Goal: Information Seeking & Learning: Learn about a topic

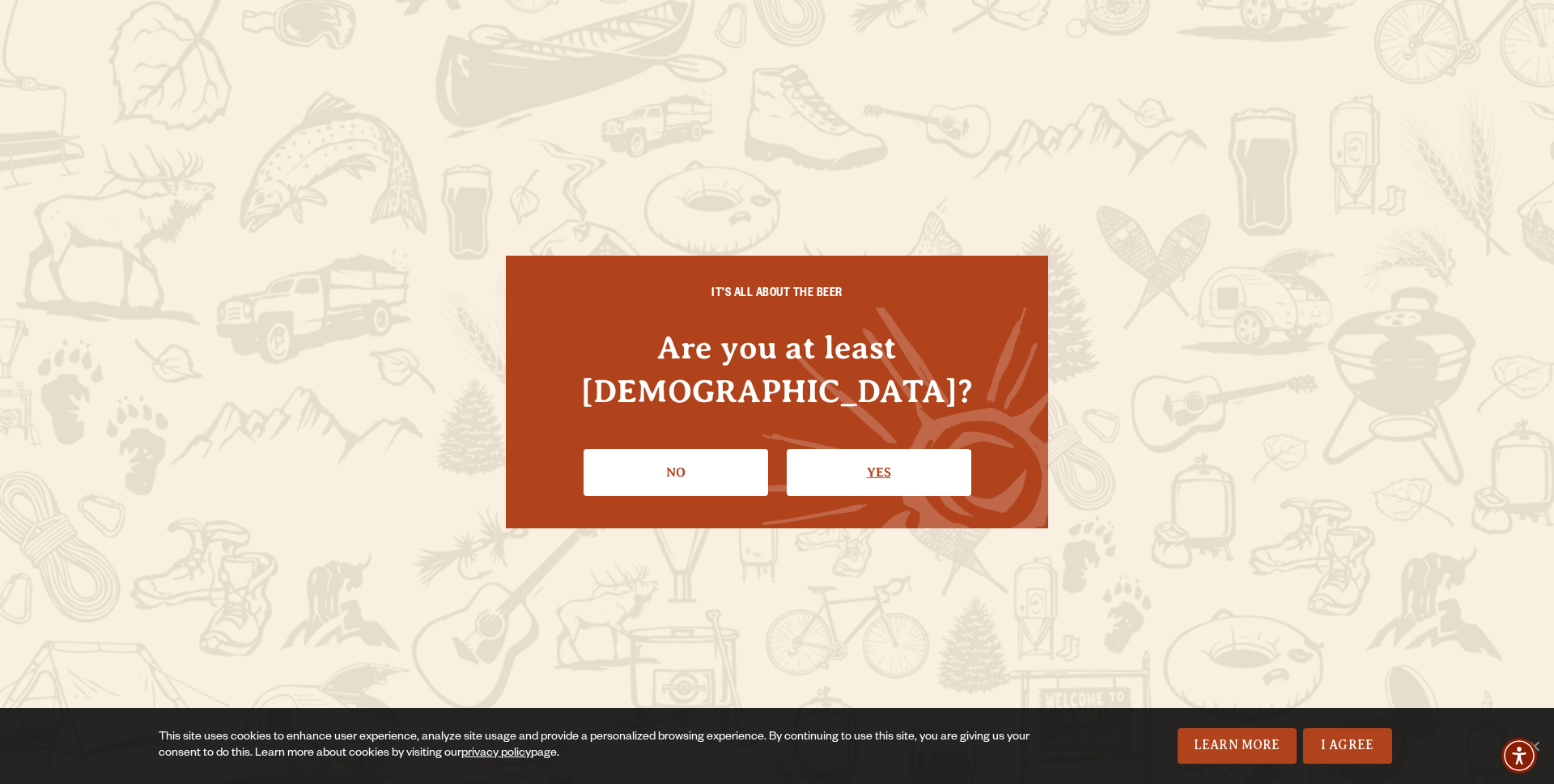
click at [858, 449] on link "Yes" at bounding box center [878, 472] width 185 height 47
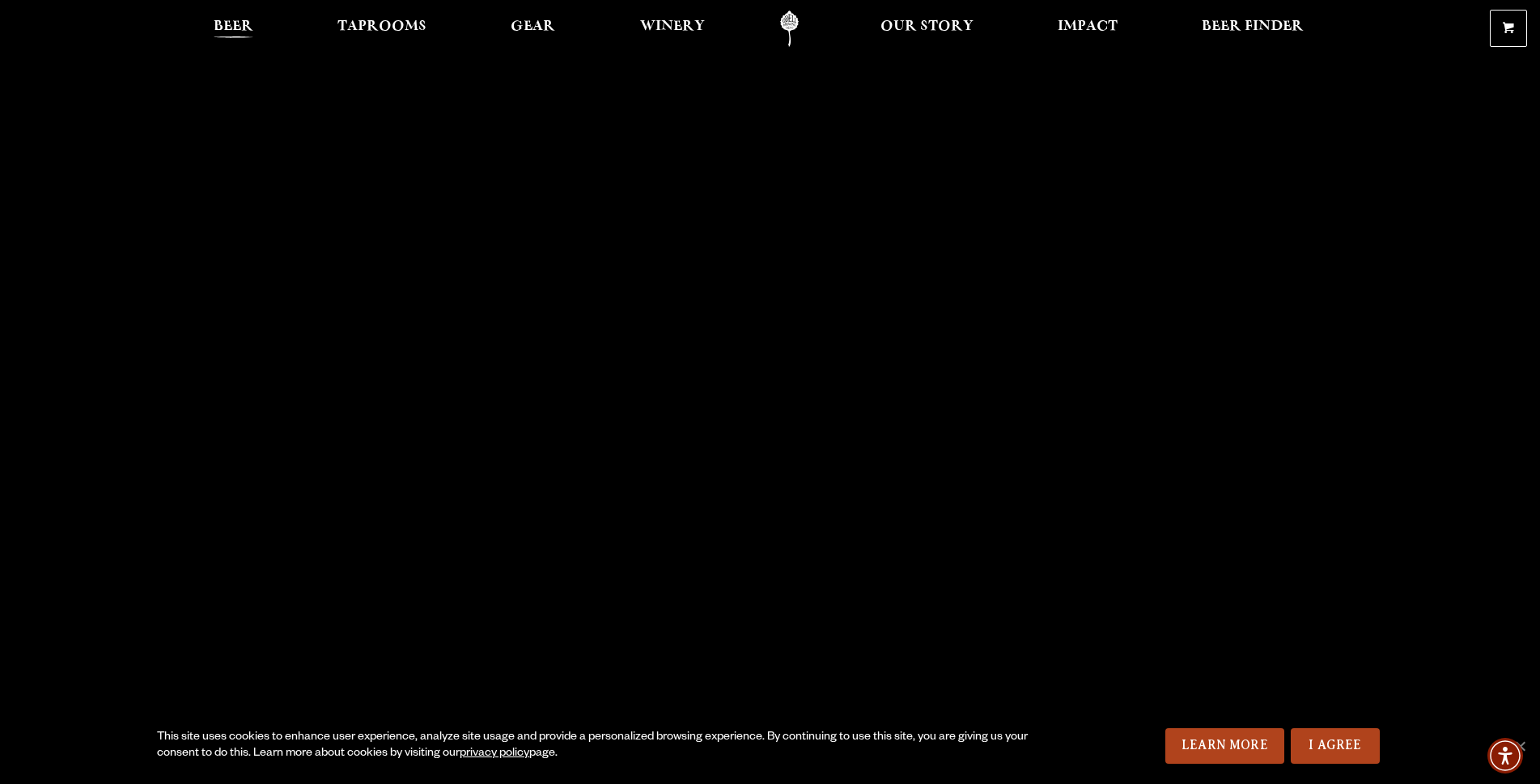
click at [241, 29] on span "Beer" at bounding box center [233, 26] width 40 height 13
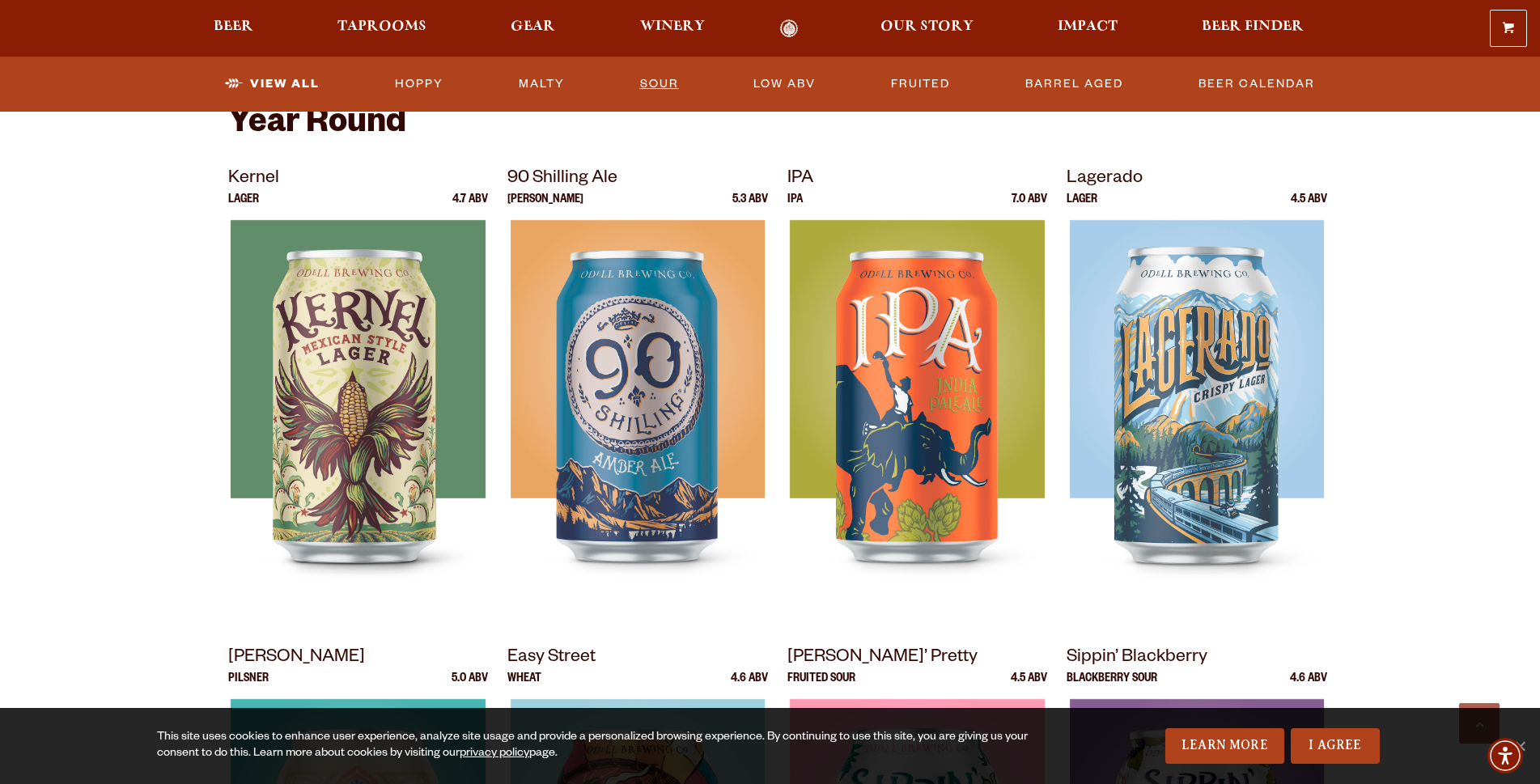
scroll to position [405, 0]
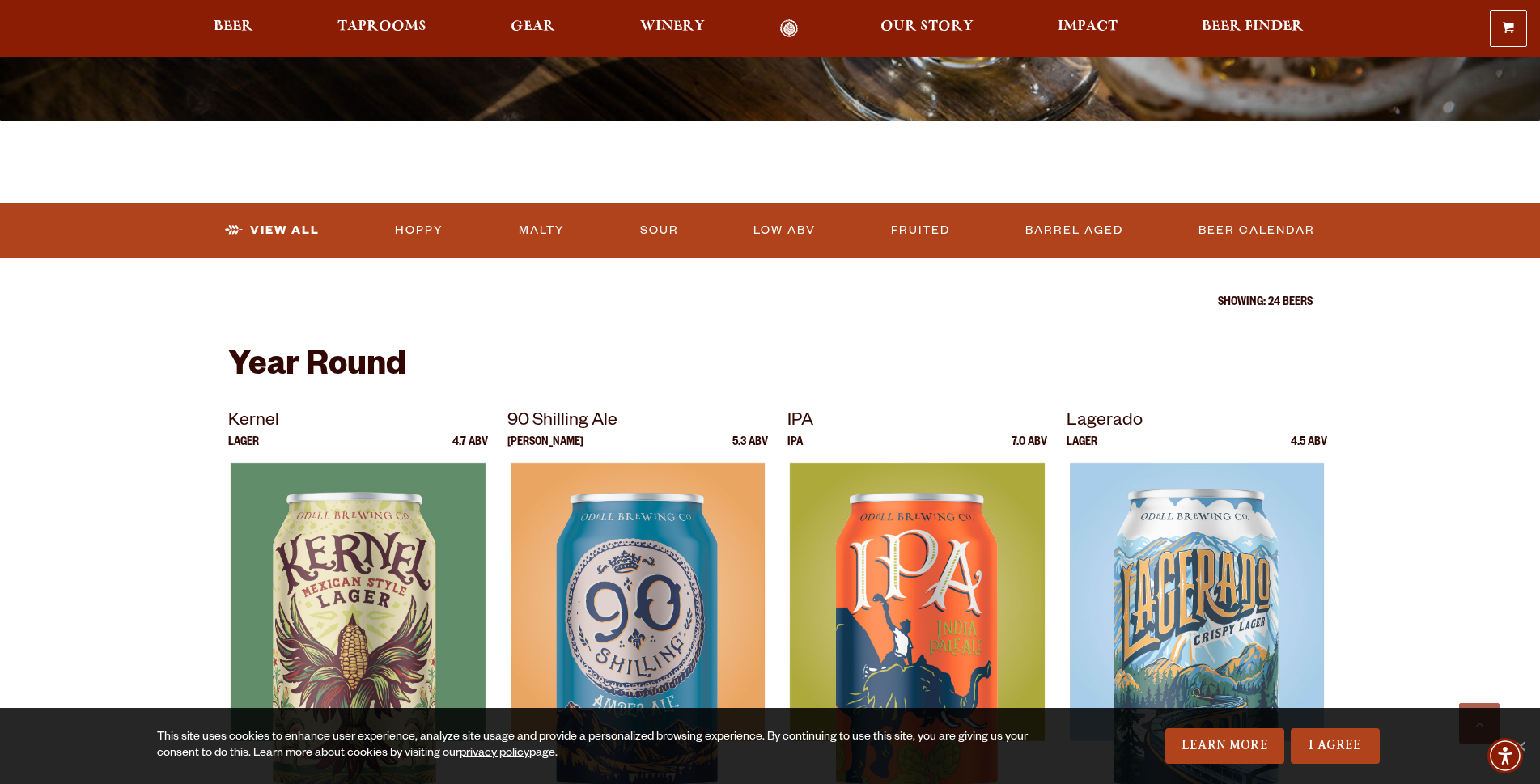
click at [1040, 233] on link "Barrel Aged" at bounding box center [1074, 231] width 110 height 37
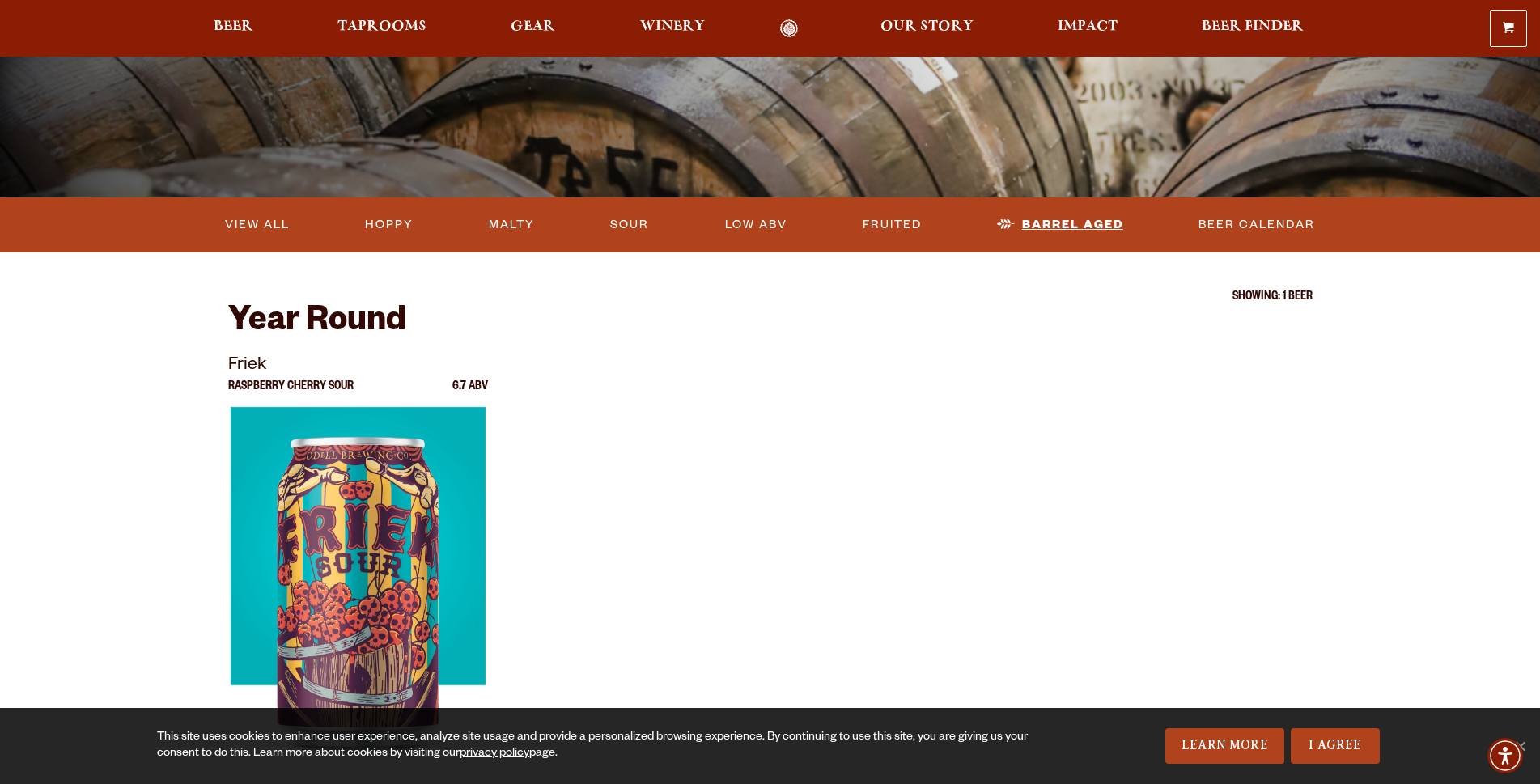
scroll to position [486, 0]
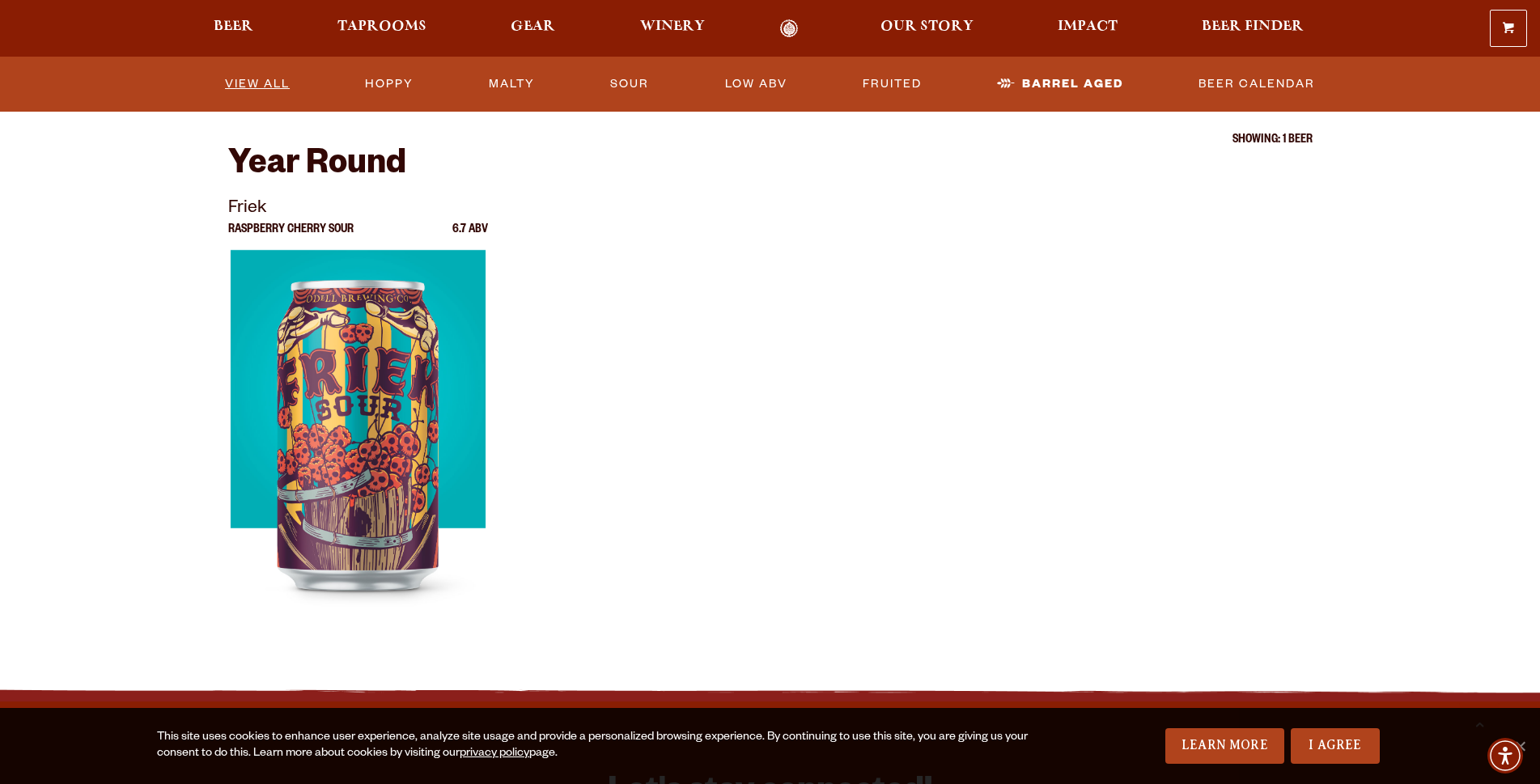
click at [284, 92] on link "View All" at bounding box center [256, 84] width 77 height 37
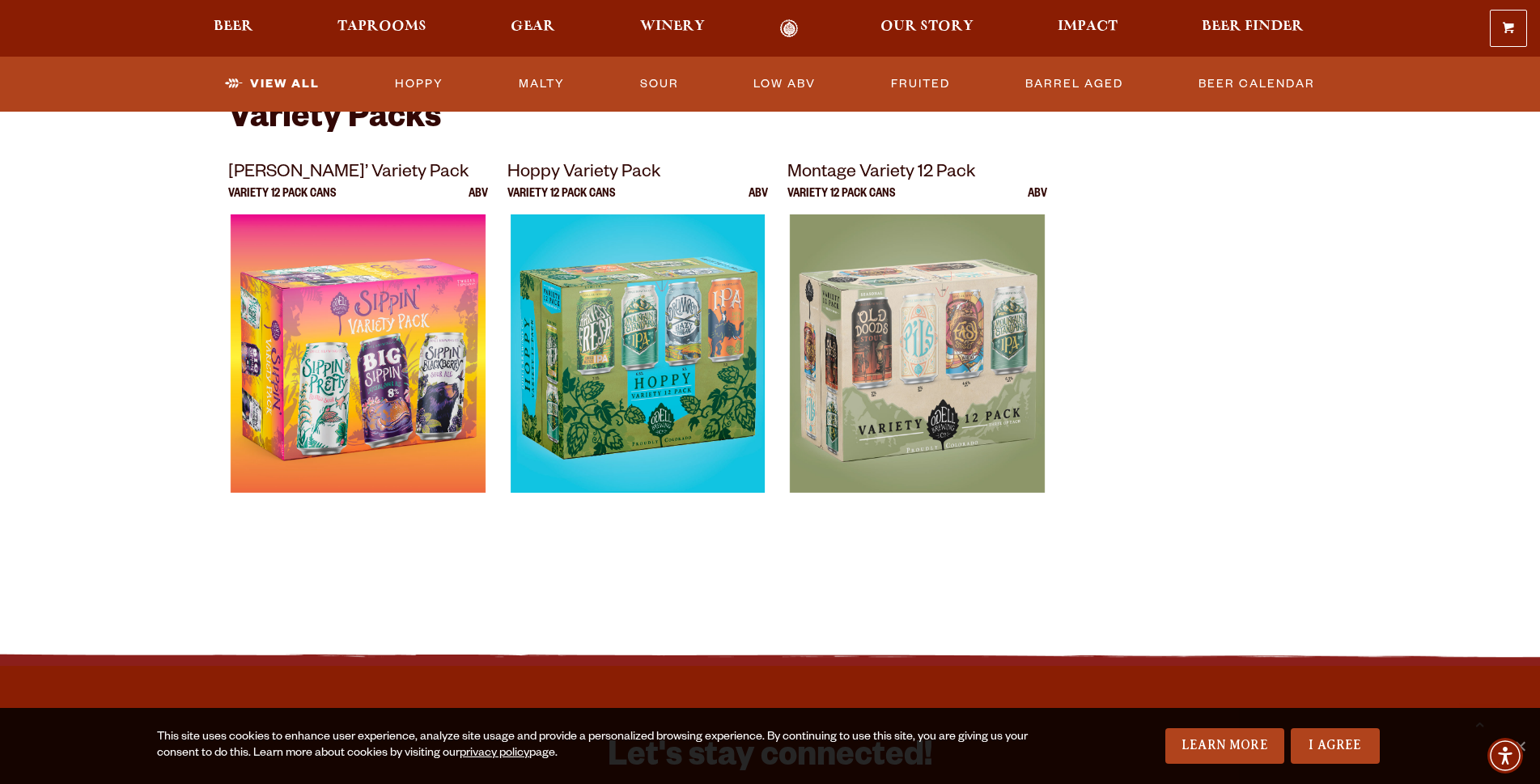
scroll to position [3156, 0]
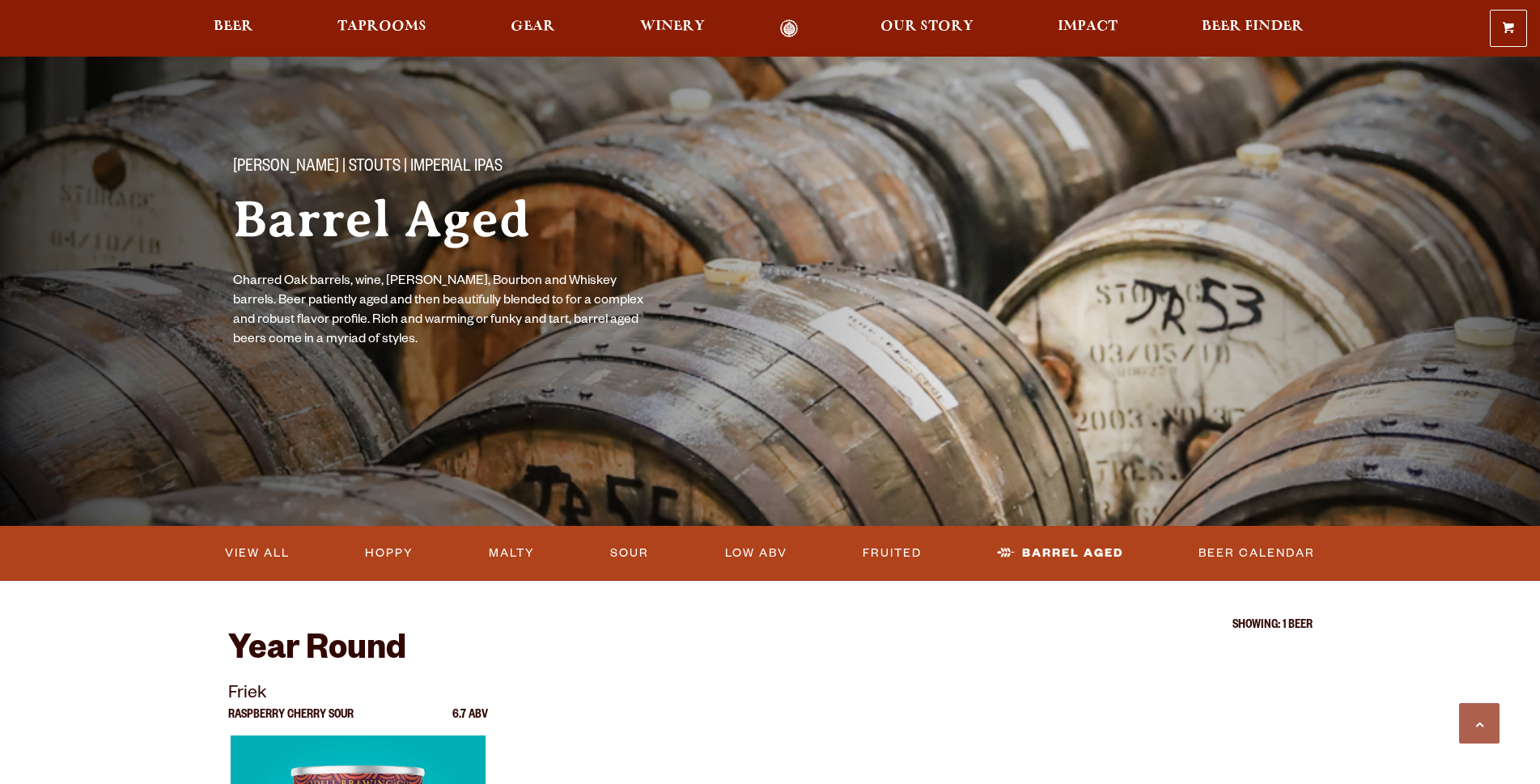
scroll to position [486, 0]
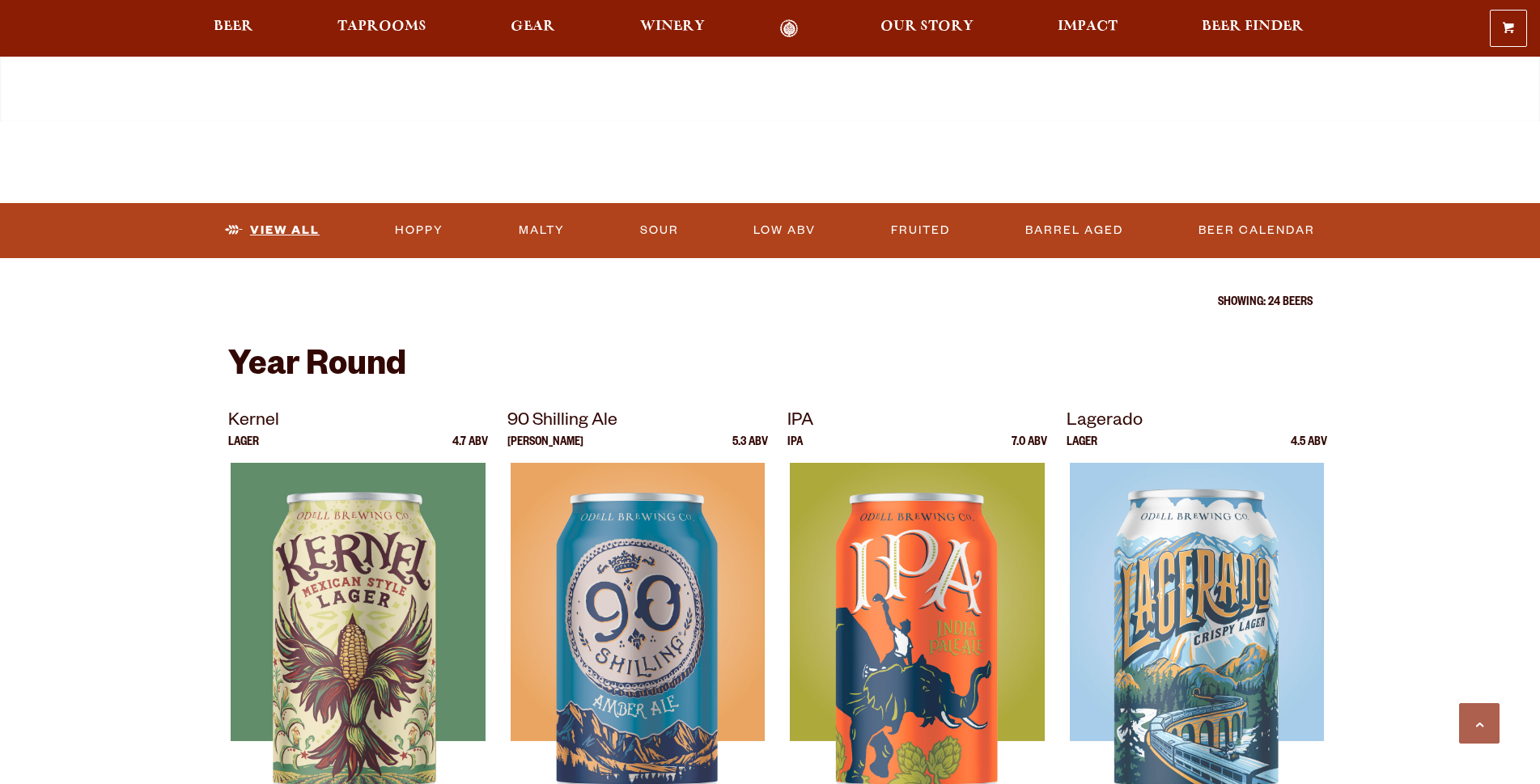
scroll to position [405, 0]
